Goal: Information Seeking & Learning: Find specific fact

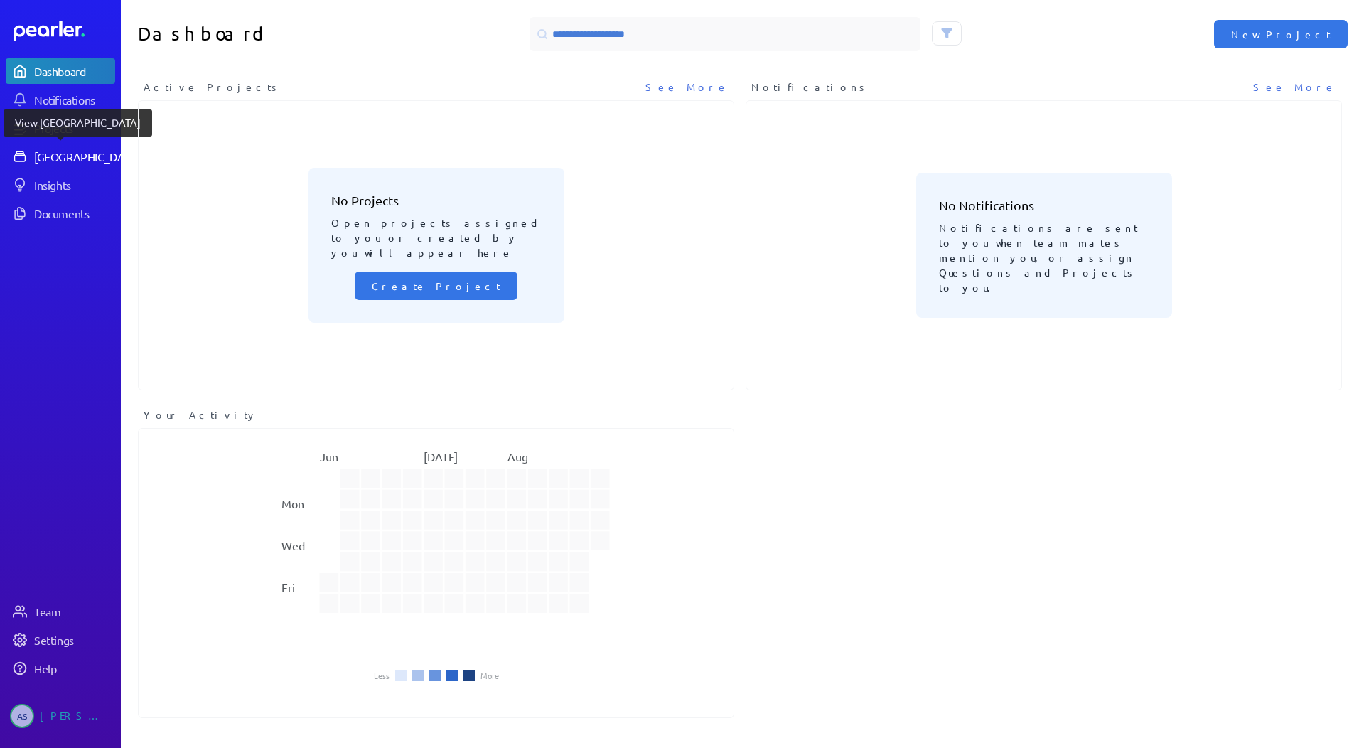
drag, startPoint x: 97, startPoint y: 155, endPoint x: 109, endPoint y: 151, distance: 12.8
click at [97, 155] on div "[GEOGRAPHIC_DATA]" at bounding box center [87, 156] width 106 height 14
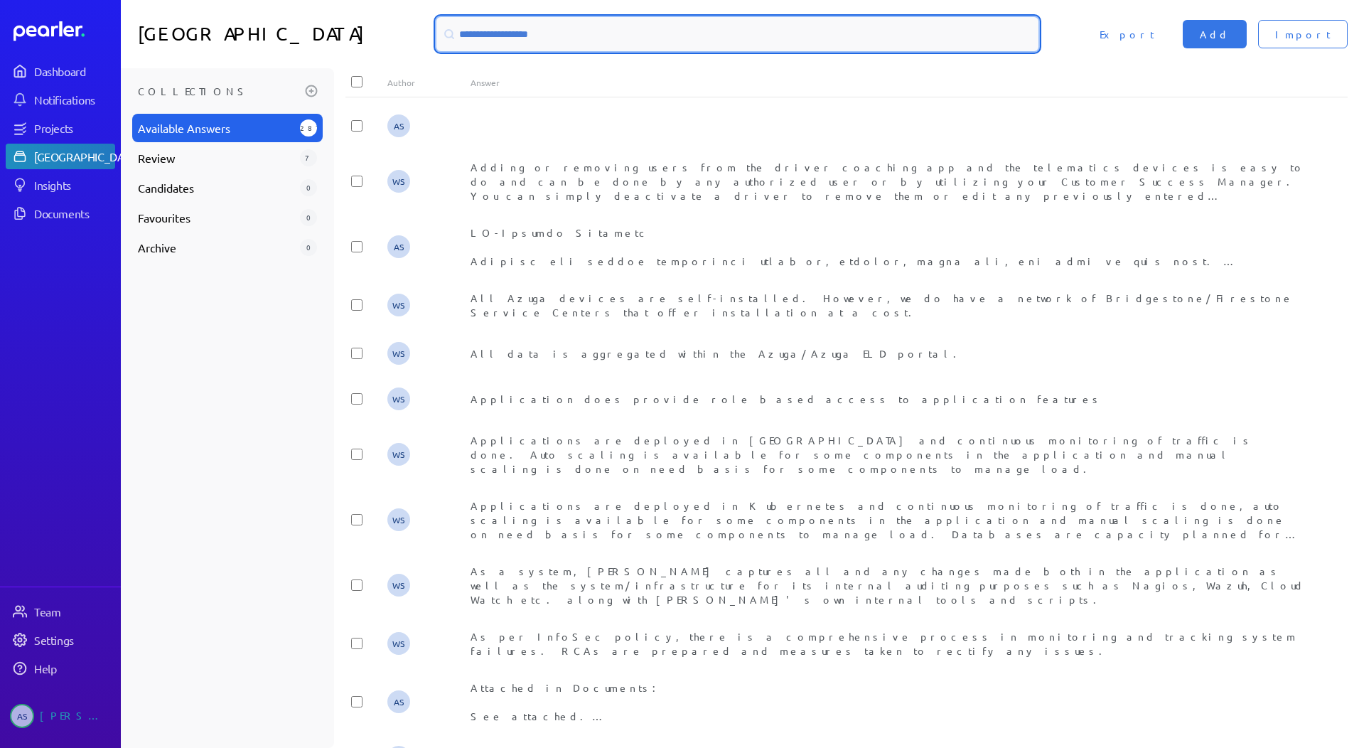
click at [620, 42] on input at bounding box center [737, 34] width 602 height 34
paste input "**********"
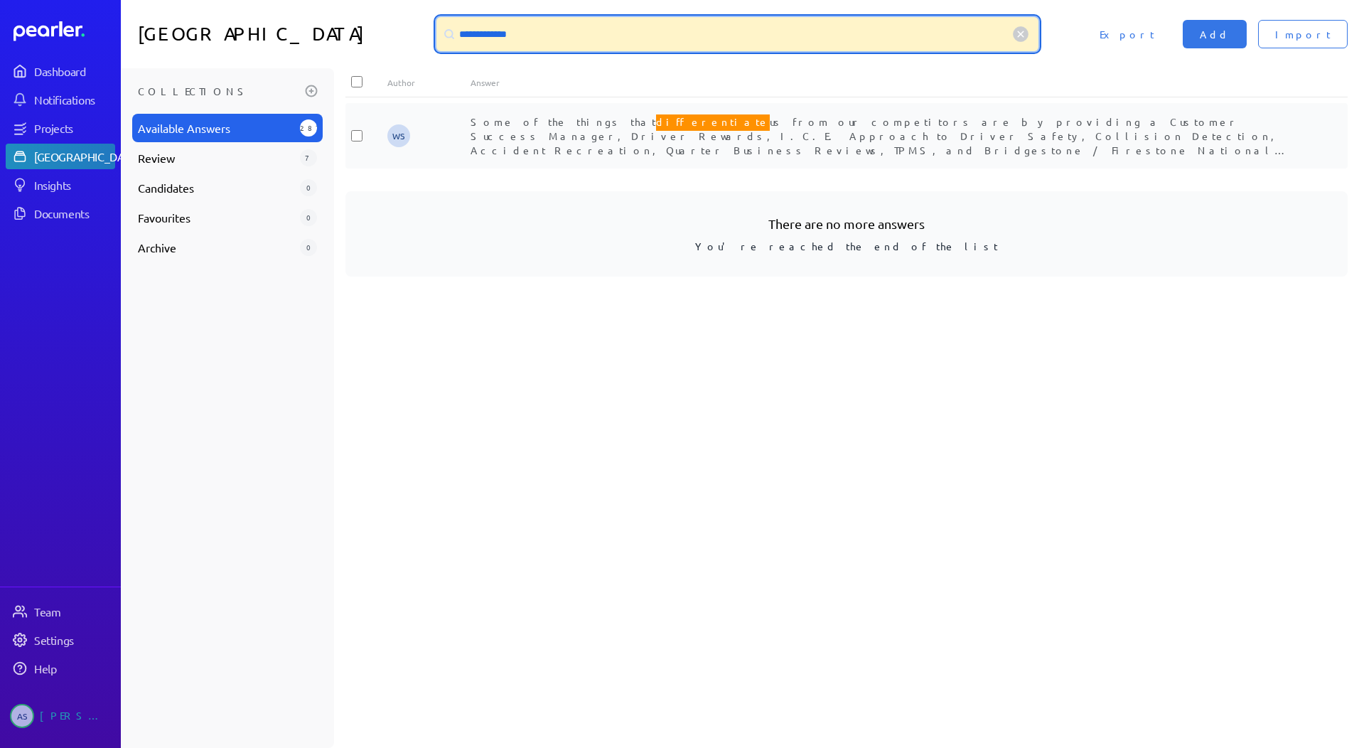
type input "**********"
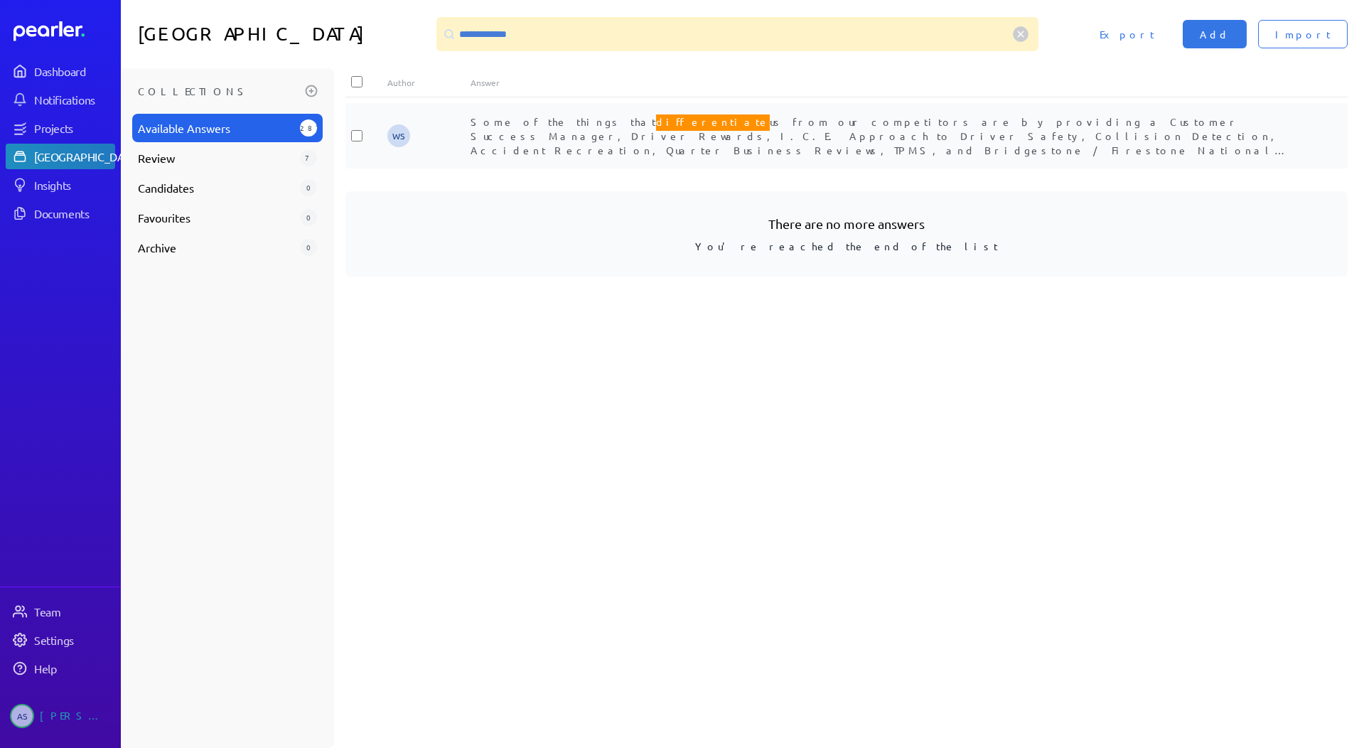
click at [519, 133] on span "Some of the things that differentiate us from our competitors are by providing …" at bounding box center [878, 141] width 817 height 58
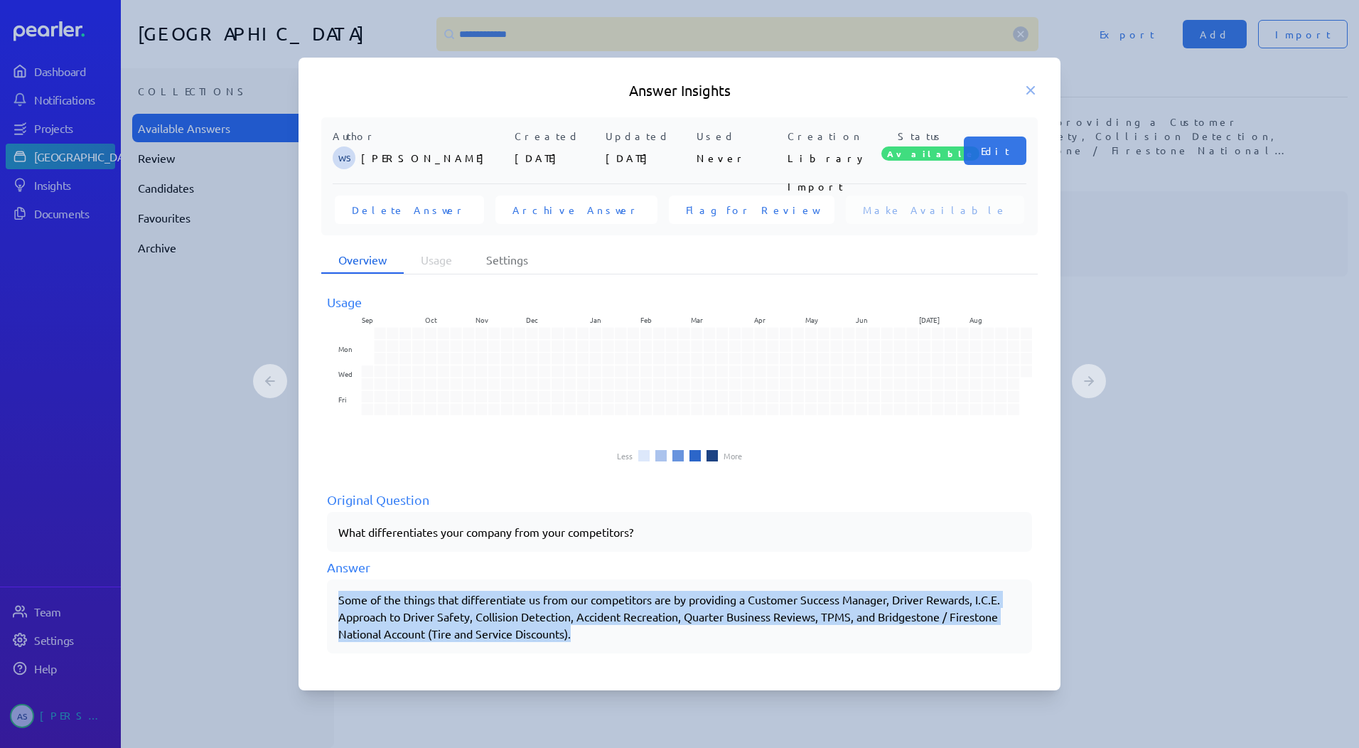
drag, startPoint x: 589, startPoint y: 635, endPoint x: 338, endPoint y: 595, distance: 254.0
click at [338, 595] on p "Some of the things that differentiate us from our competitors are by providing …" at bounding box center [679, 615] width 682 height 51
drag, startPoint x: 338, startPoint y: 595, endPoint x: 415, endPoint y: 598, distance: 76.8
copy p "Some of the things that differentiate us from our competitors are by providing …"
click at [465, 394] on rect at bounding box center [468, 396] width 11 height 11
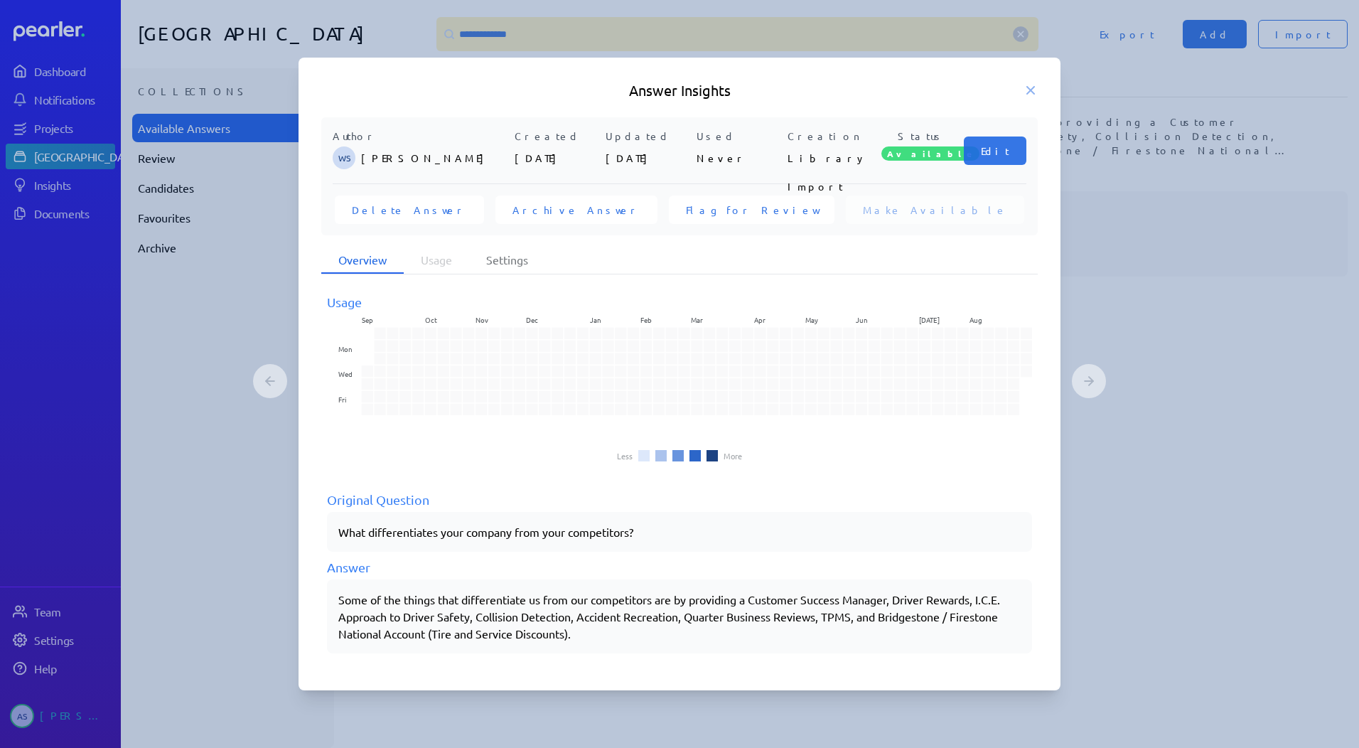
click at [438, 517] on div "What differentiates your company from your competitors?" at bounding box center [679, 532] width 705 height 40
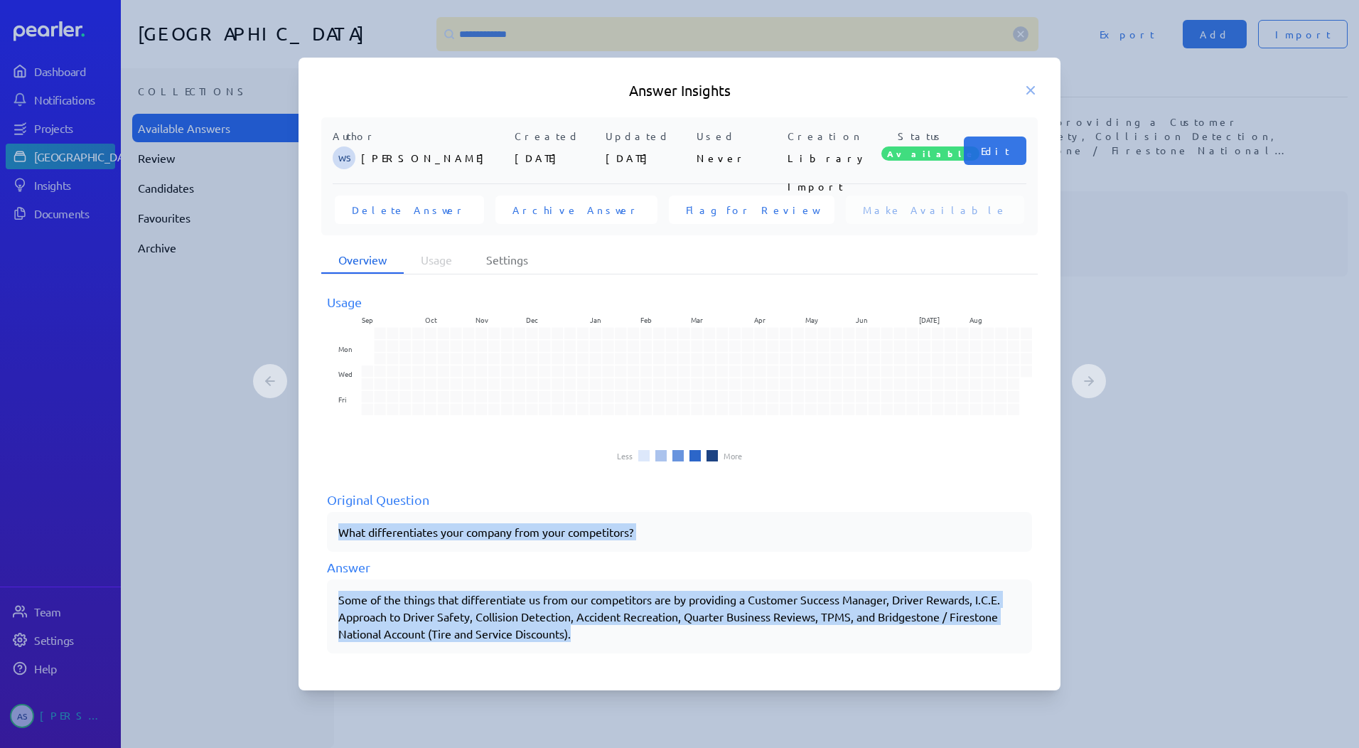
drag, startPoint x: 339, startPoint y: 532, endPoint x: 593, endPoint y: 637, distance: 275.3
click at [593, 637] on div "Usage Sep Oct Nov Dec Jan Feb Mar Apr May Jun [DATE] Aug Mon Wed Fri Less More …" at bounding box center [679, 472] width 705 height 361
copy div "What differentiates your company from your competitors? Answer Some of the thin…"
